Goal: Information Seeking & Learning: Learn about a topic

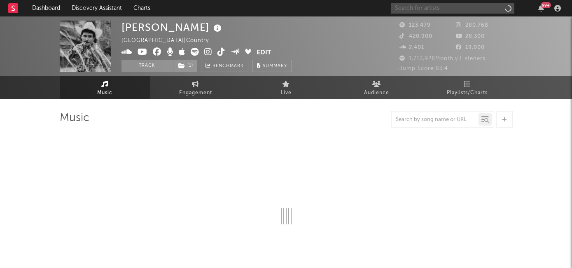
click at [420, 11] on input "text" at bounding box center [452, 8] width 123 height 10
type input "[PERSON_NAME]"
select select "6m"
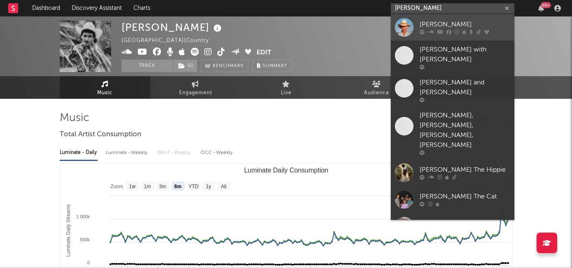
type input "[PERSON_NAME]"
click at [448, 22] on div "[PERSON_NAME]" at bounding box center [464, 25] width 91 height 10
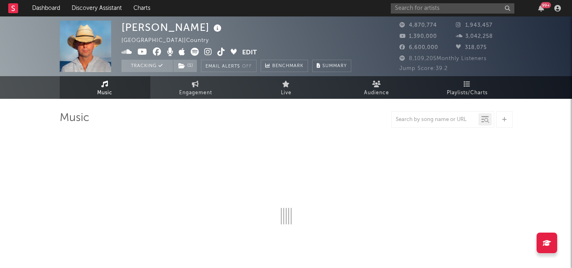
select select "6m"
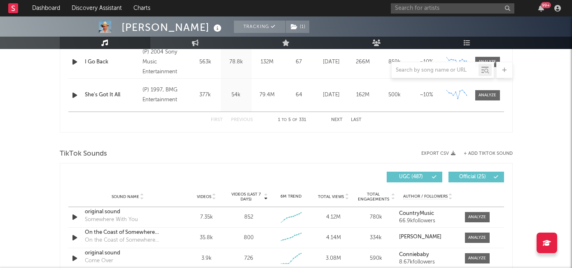
scroll to position [509, 0]
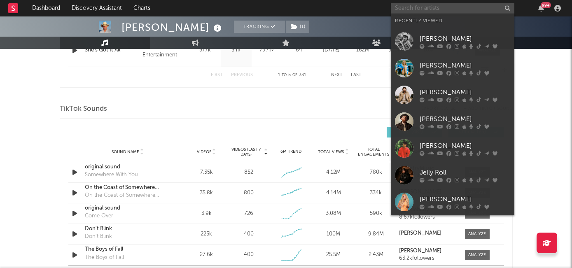
click at [432, 9] on input "text" at bounding box center [452, 8] width 123 height 10
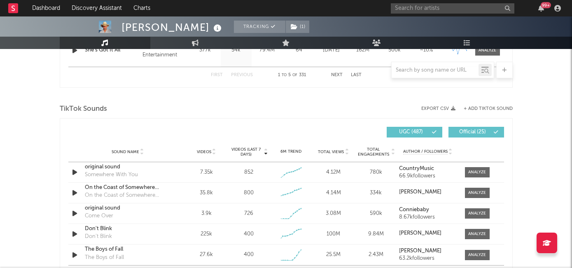
click at [24, 182] on div "[PERSON_NAME] Tracking ( 1 ) [GEOGRAPHIC_DATA] | Country Edit Tracking ( 1 ) Em…" at bounding box center [286, 129] width 572 height 1244
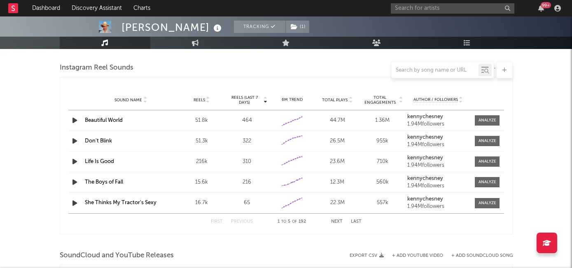
scroll to position [750, 0]
click at [335, 221] on button "Next" at bounding box center [337, 221] width 12 height 5
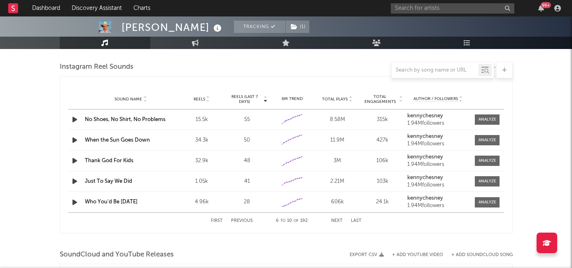
click at [335, 221] on button "Next" at bounding box center [337, 221] width 12 height 5
click at [481, 160] on div at bounding box center [487, 161] width 18 height 6
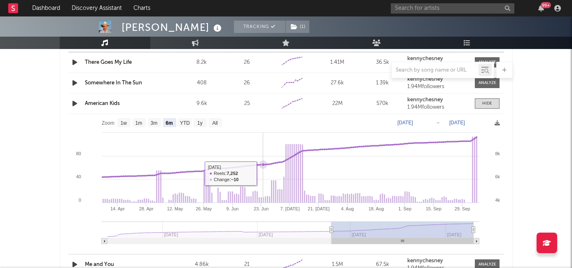
scroll to position [807, 0]
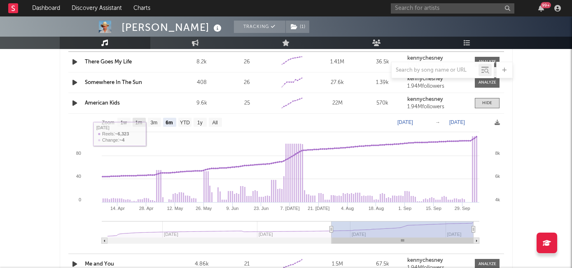
click at [138, 121] on text "1m" at bounding box center [138, 123] width 7 height 6
select select "1m"
type input "[DATE]"
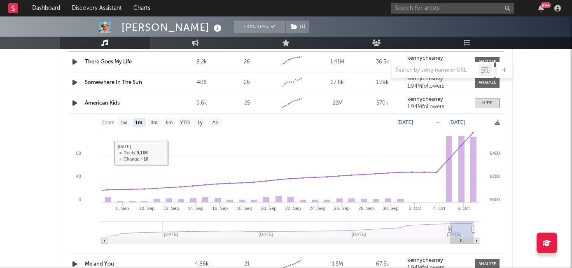
click at [105, 104] on link "American Kids" at bounding box center [102, 102] width 35 height 5
